Goal: Task Accomplishment & Management: Manage account settings

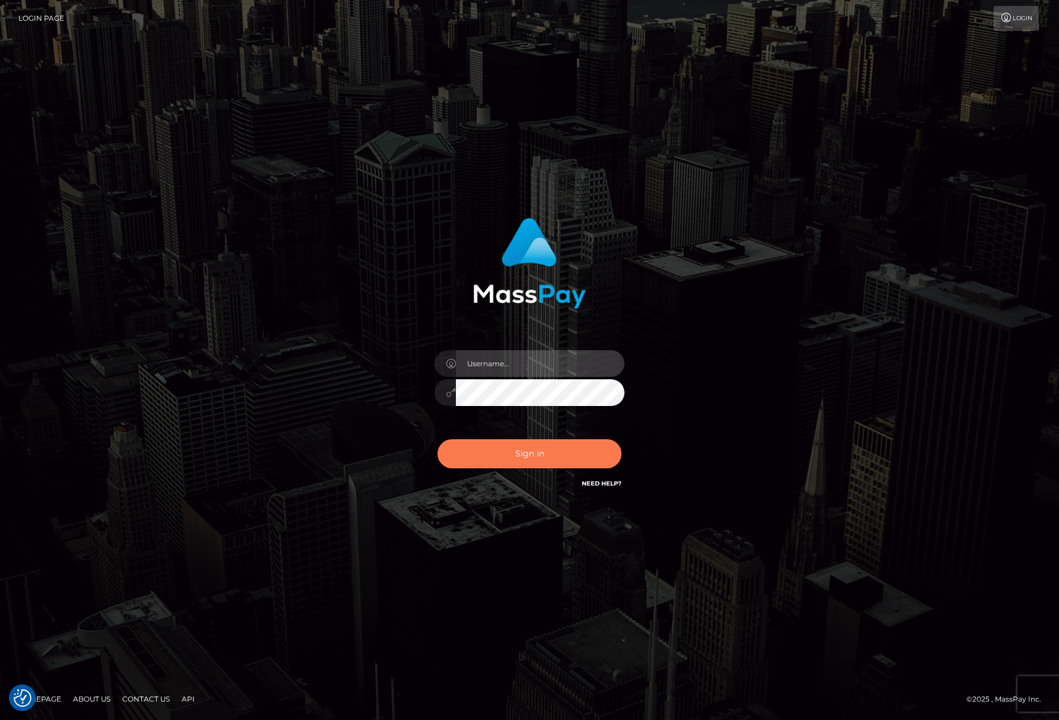
type input "[PERSON_NAME].Silversocial"
click at [523, 446] on button "Sign in" at bounding box center [529, 453] width 184 height 29
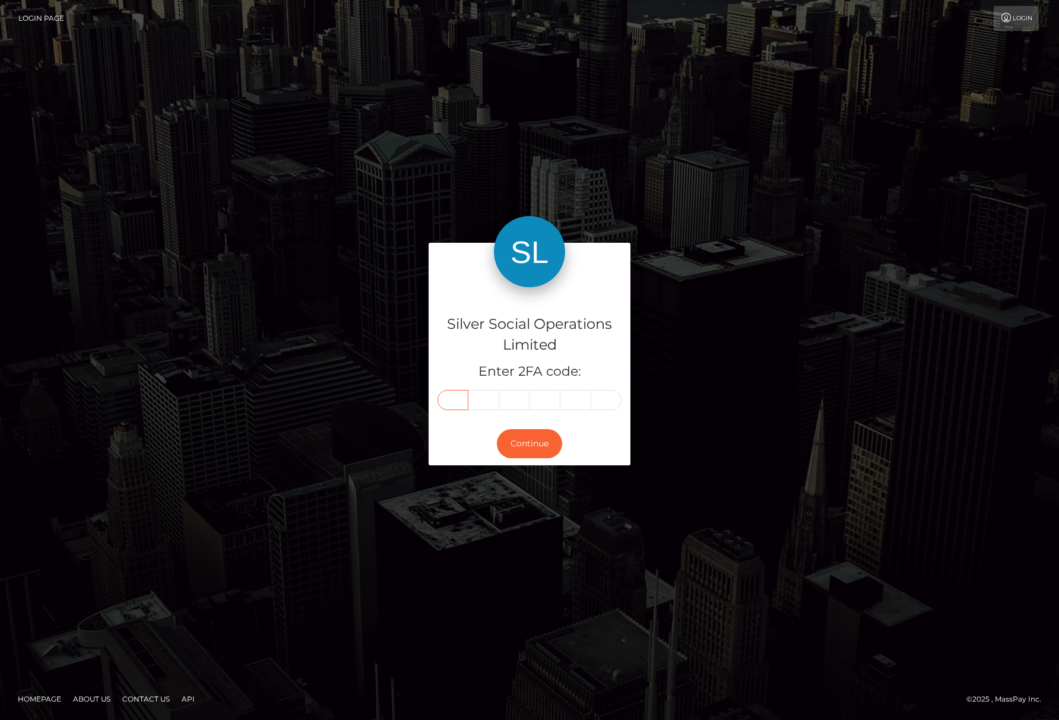
click at [451, 392] on input "text" at bounding box center [452, 400] width 31 height 20
type input "4"
type input "6"
type input "1"
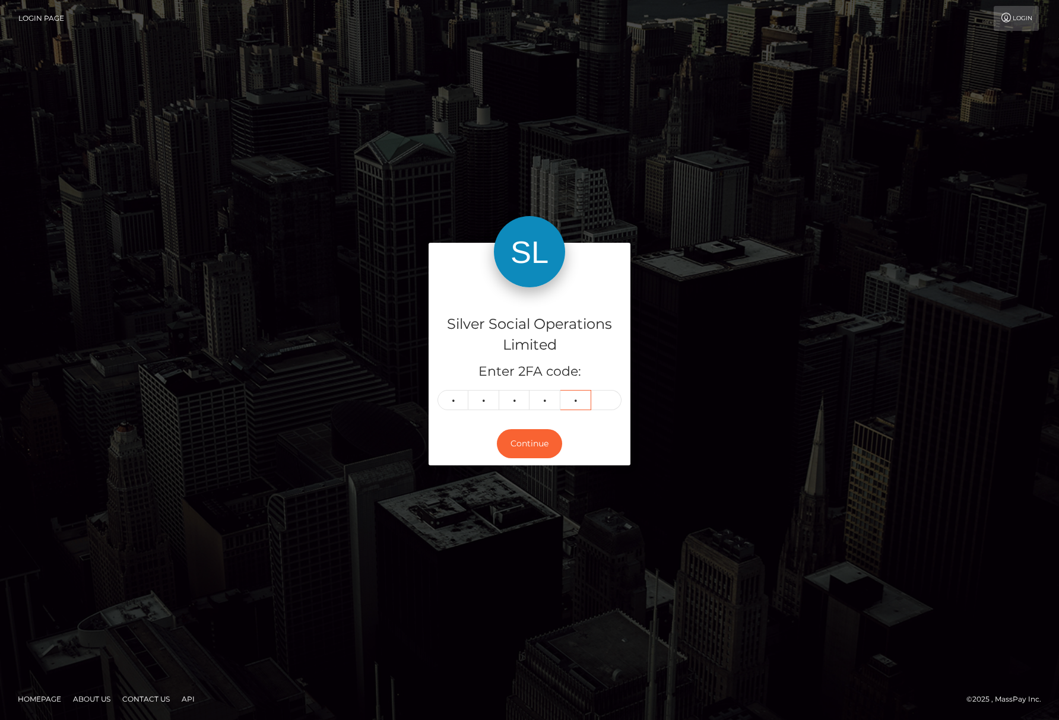
type input "0"
type input "8"
type input "3"
type input "6"
type input "2"
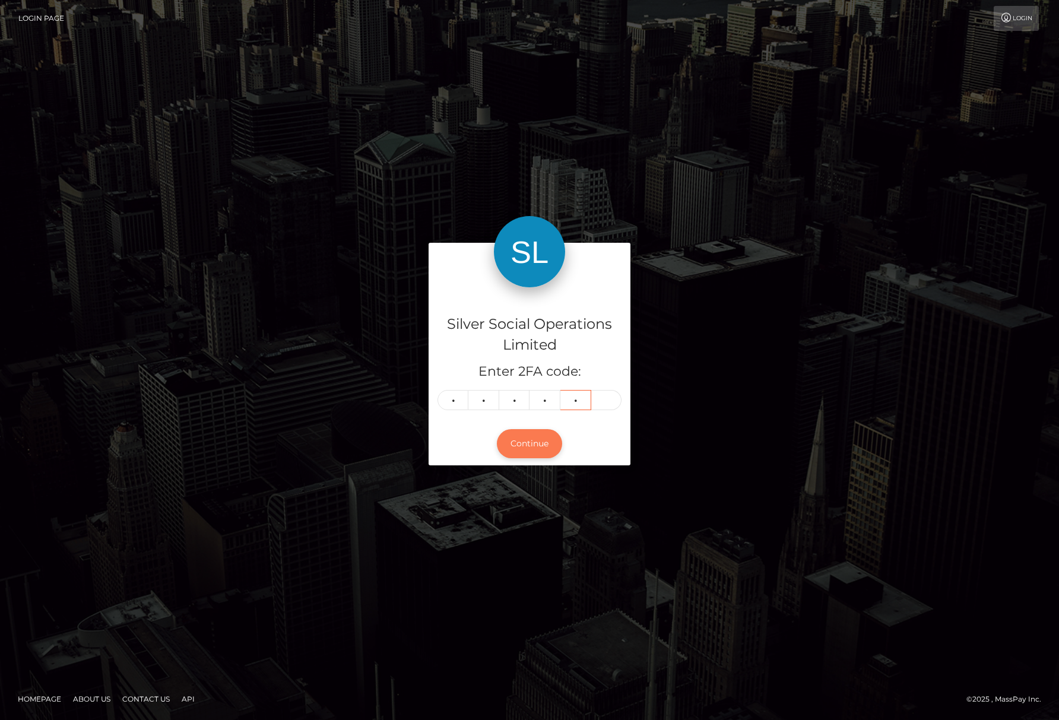
type input "4"
type input "8"
type input "3"
type input "8"
type input "6"
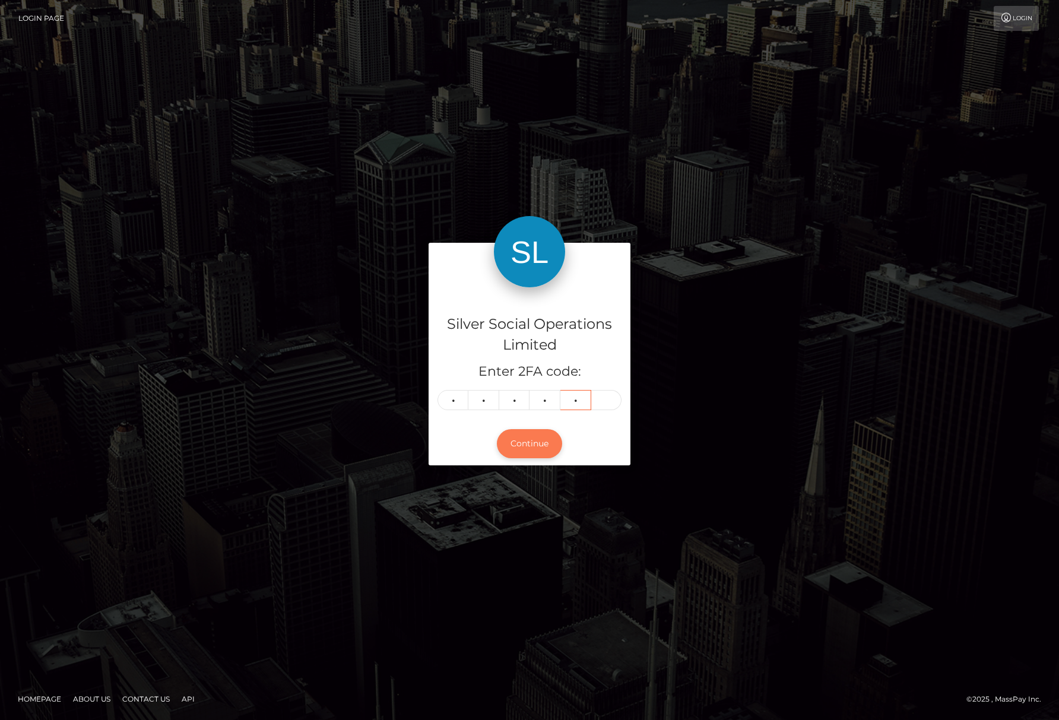
type input "2"
type input "4"
click at [548, 440] on button "Continue" at bounding box center [529, 443] width 65 height 29
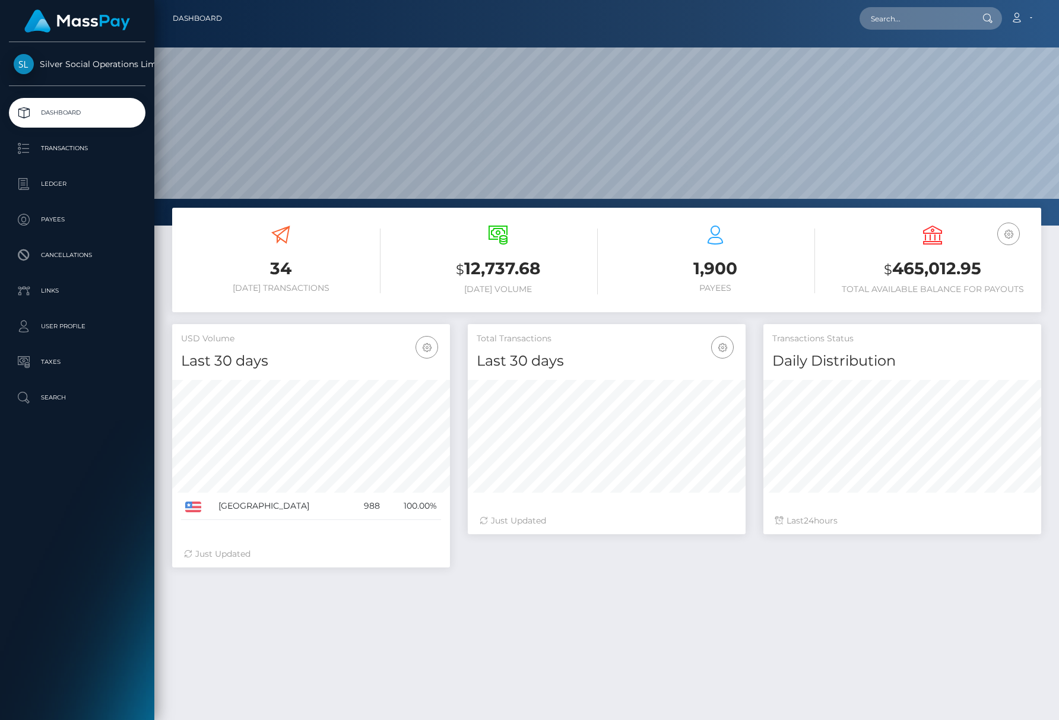
scroll to position [210, 278]
drag, startPoint x: 941, startPoint y: 276, endPoint x: 985, endPoint y: 277, distance: 43.9
click at [985, 277] on h3 "$ 465,012.95" at bounding box center [932, 269] width 199 height 24
